Goal: Find contact information: Find contact information

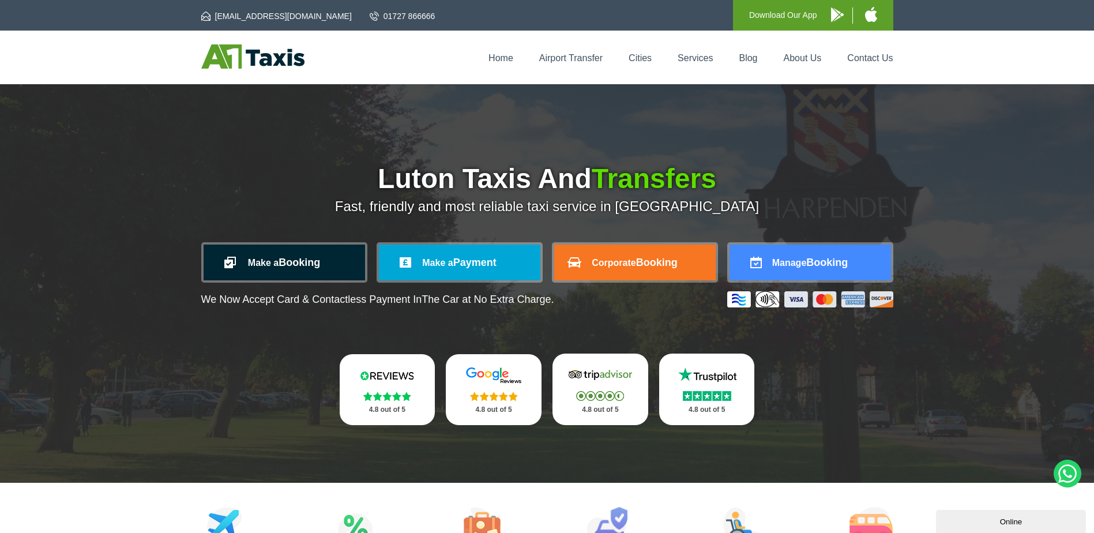
click at [296, 266] on link "Make a Booking" at bounding box center [284, 263] width 161 height 36
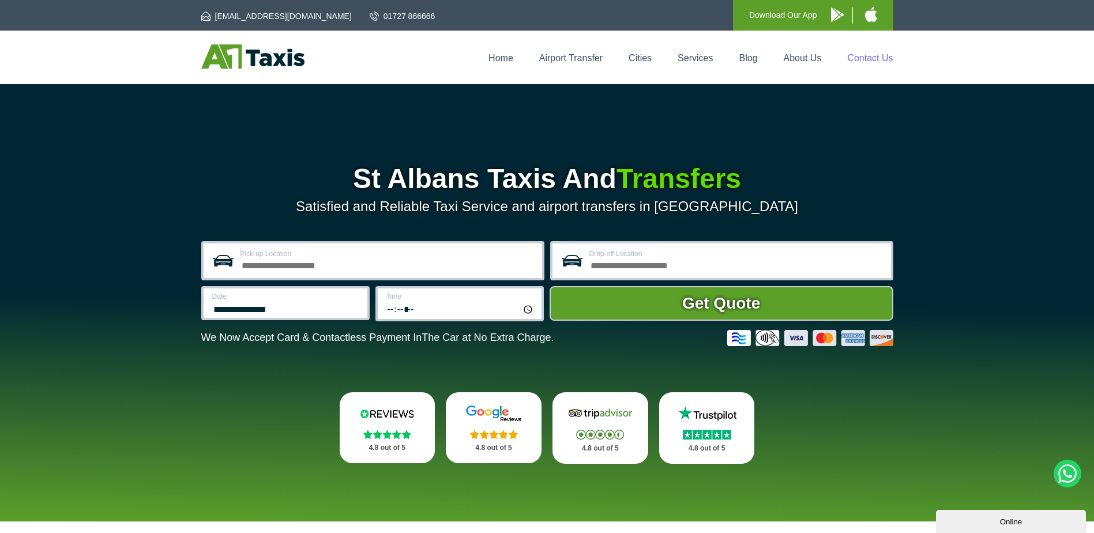
click at [869, 54] on link "Contact Us" at bounding box center [870, 58] width 46 height 10
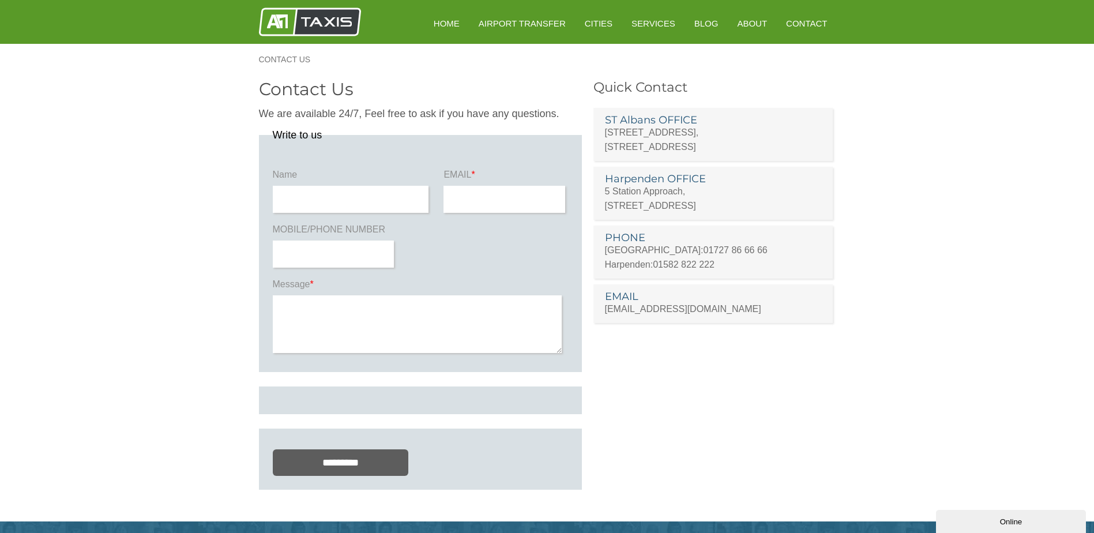
click at [882, 340] on section "Contact Us We are available 24/7, Feel free to ask if you have any questions. W…" at bounding box center [547, 298] width 1094 height 446
drag, startPoint x: 898, startPoint y: 313, endPoint x: 890, endPoint y: 220, distance: 93.7
click at [892, 219] on section "Contact Us We are available 24/7, Feel free to ask if you have any questions. W…" at bounding box center [547, 298] width 1094 height 446
